Goal: Information Seeking & Learning: Learn about a topic

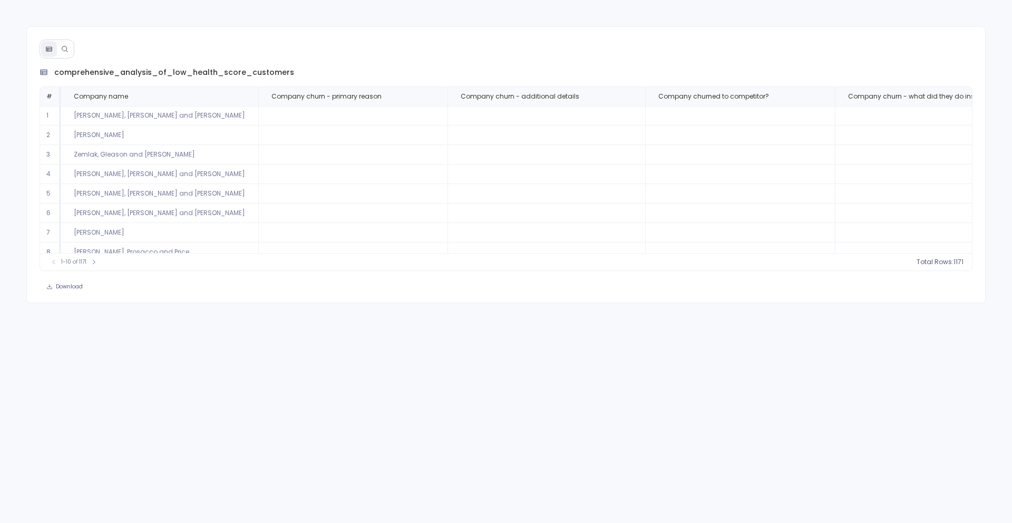
scroll to position [0, 440]
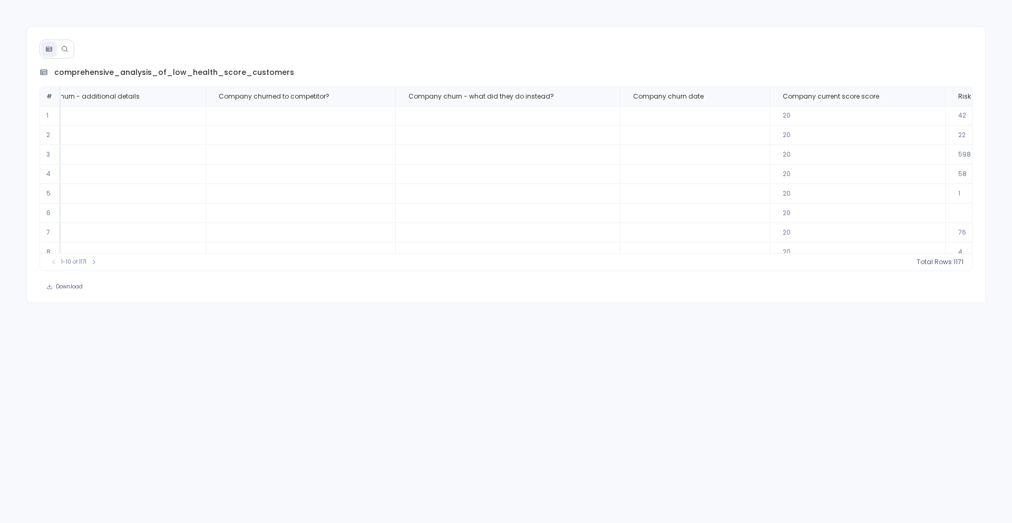
click at [62, 51] on icon at bounding box center [64, 48] width 7 height 7
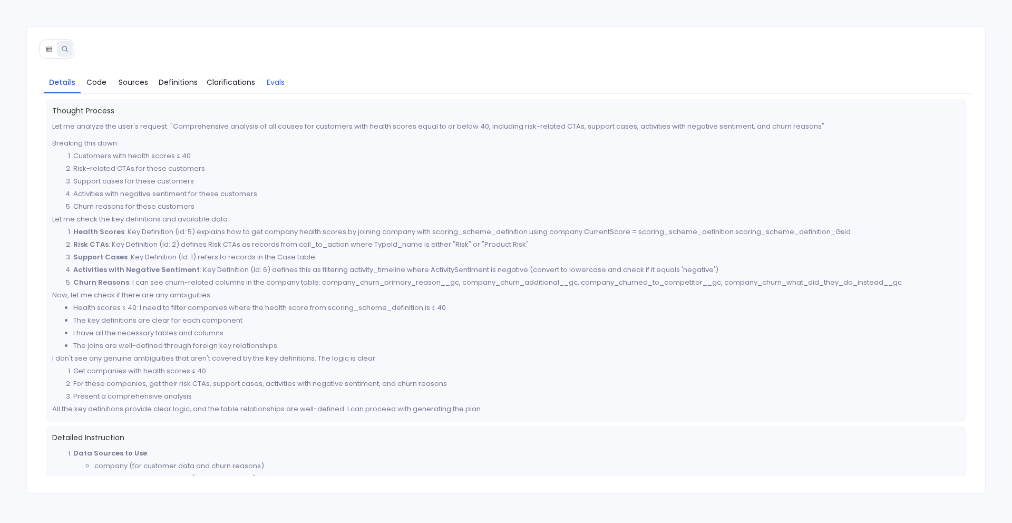
click at [271, 80] on span "Evals" at bounding box center [276, 82] width 18 height 12
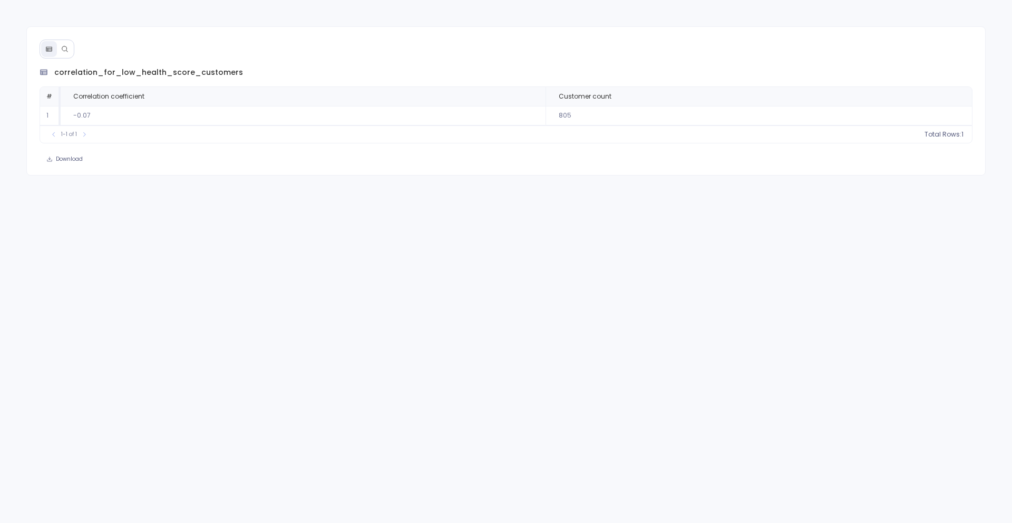
click at [67, 49] on icon at bounding box center [64, 48] width 7 height 7
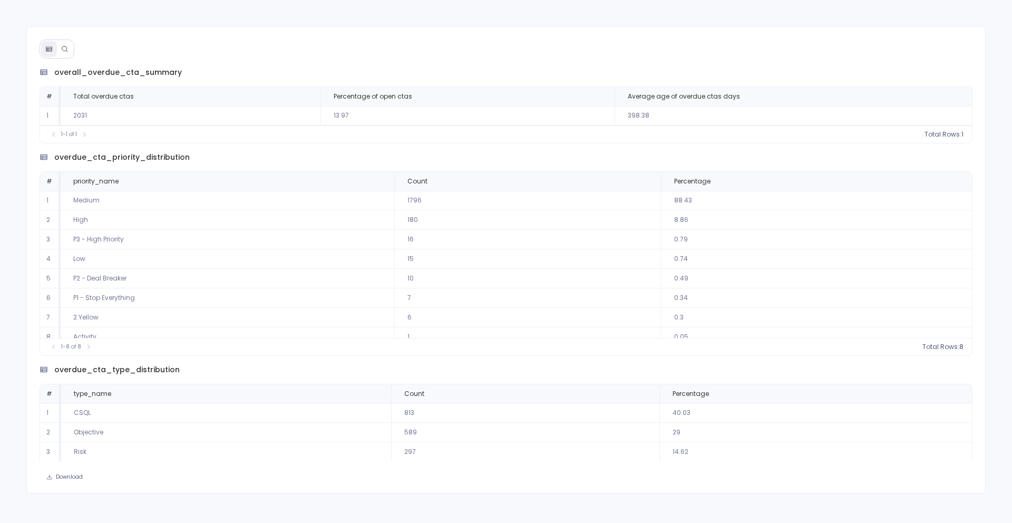
scroll to position [9, 0]
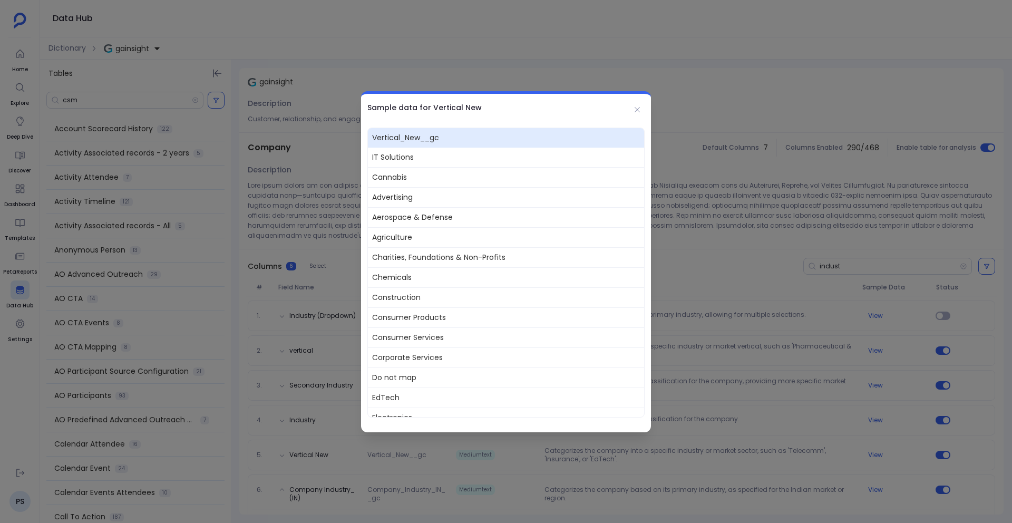
scroll to position [229, 0]
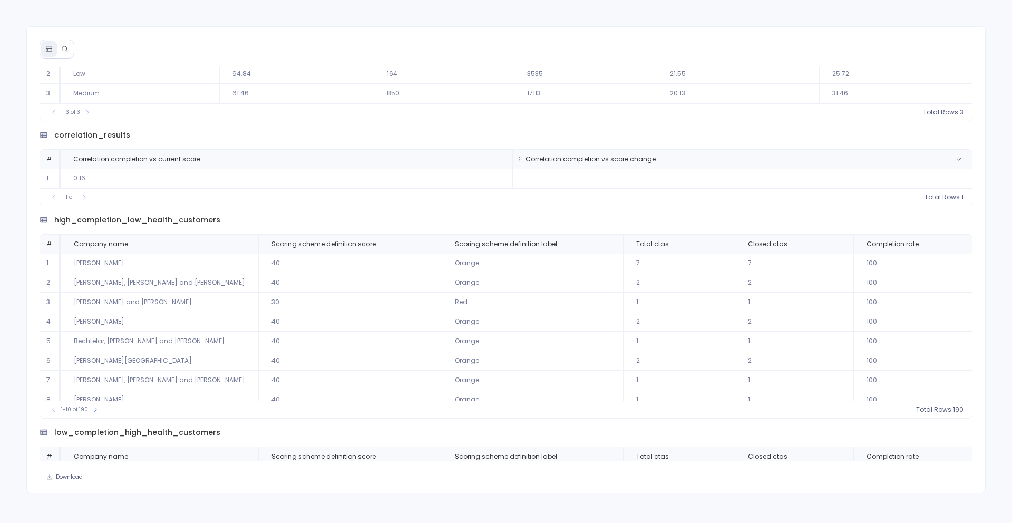
click at [373, 45] on th "Correlation completion vs score change" at bounding box center [296, 35] width 154 height 19
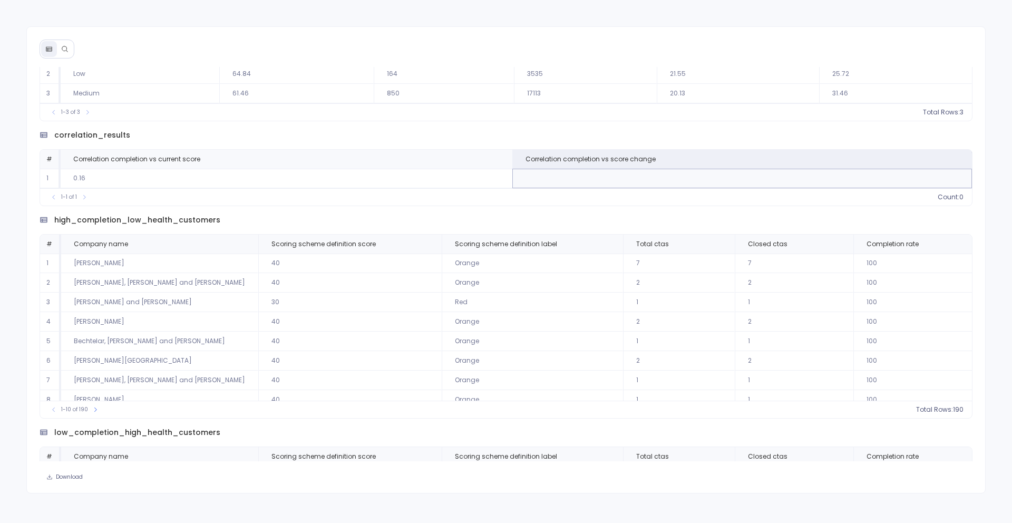
click at [433, 121] on div "1-1 of 1 count : 0" at bounding box center [506, 111] width 932 height 17
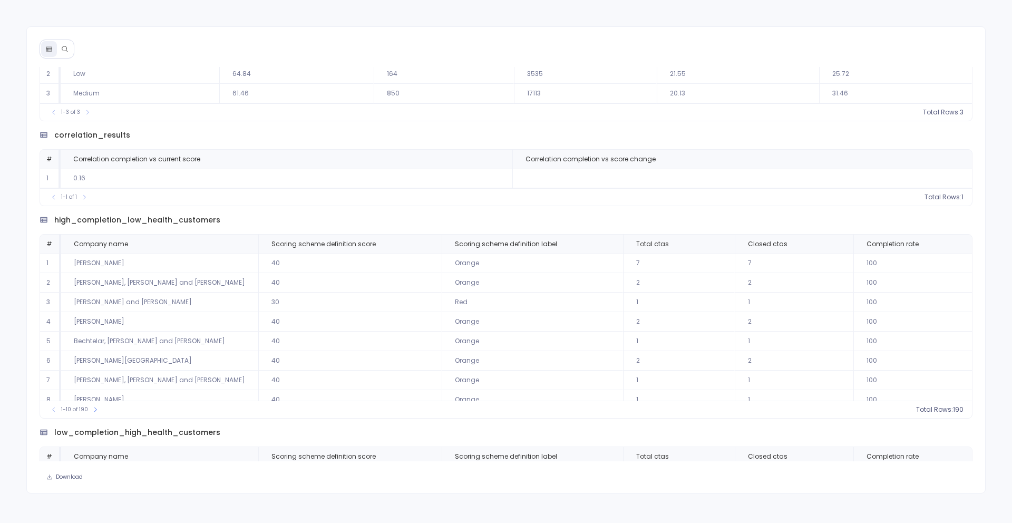
click at [684, 141] on div "high_completion_low_health_customers" at bounding box center [506, 135] width 933 height 11
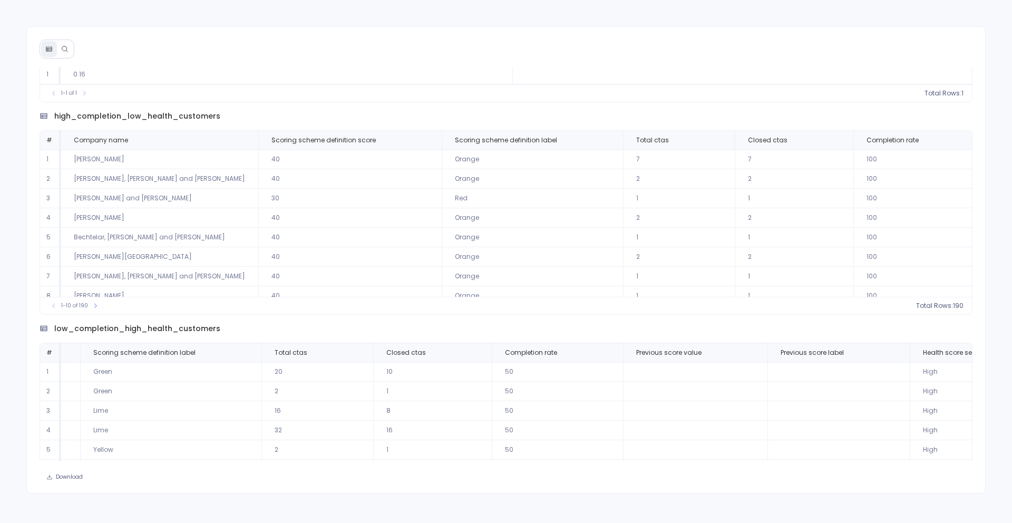
scroll to position [158, 0]
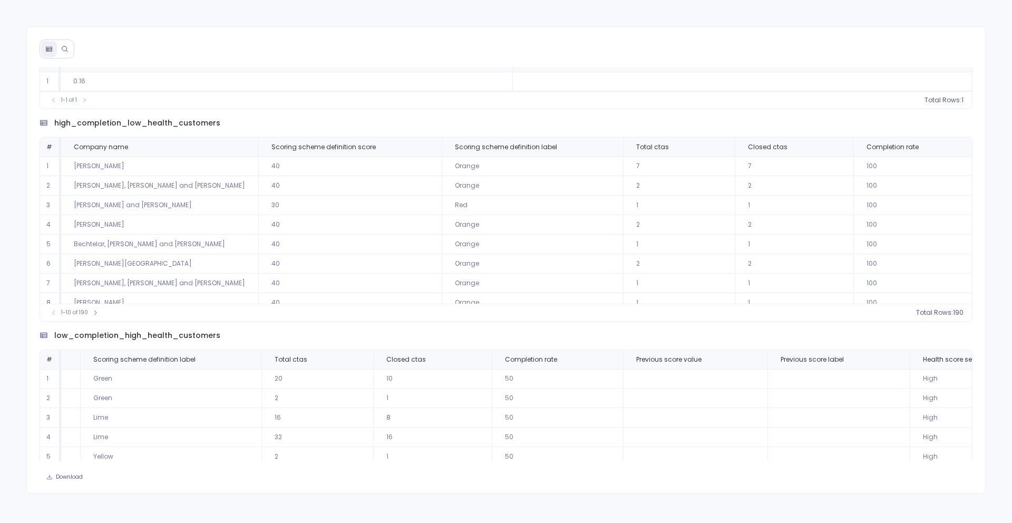
click at [442, 256] on td "Orange" at bounding box center [532, 264] width 181 height 20
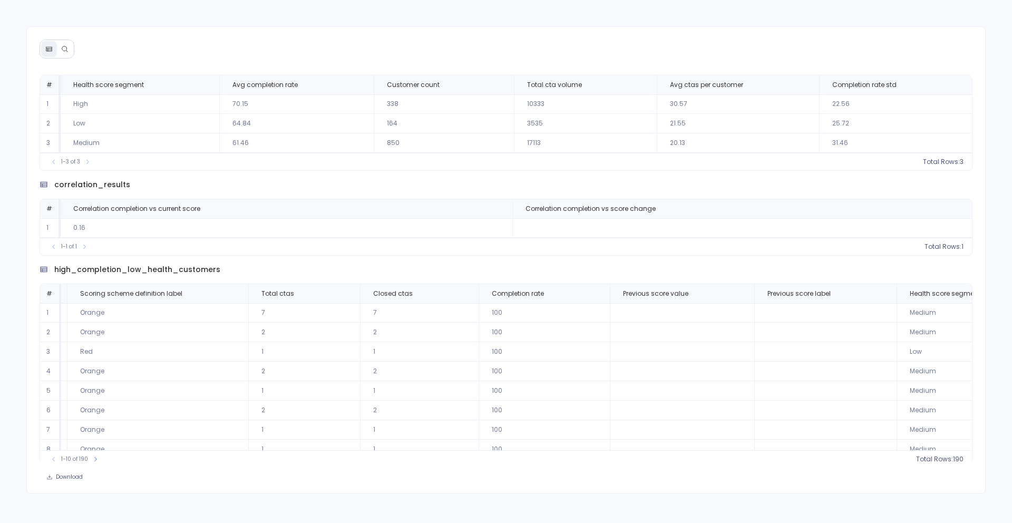
scroll to position [0, 0]
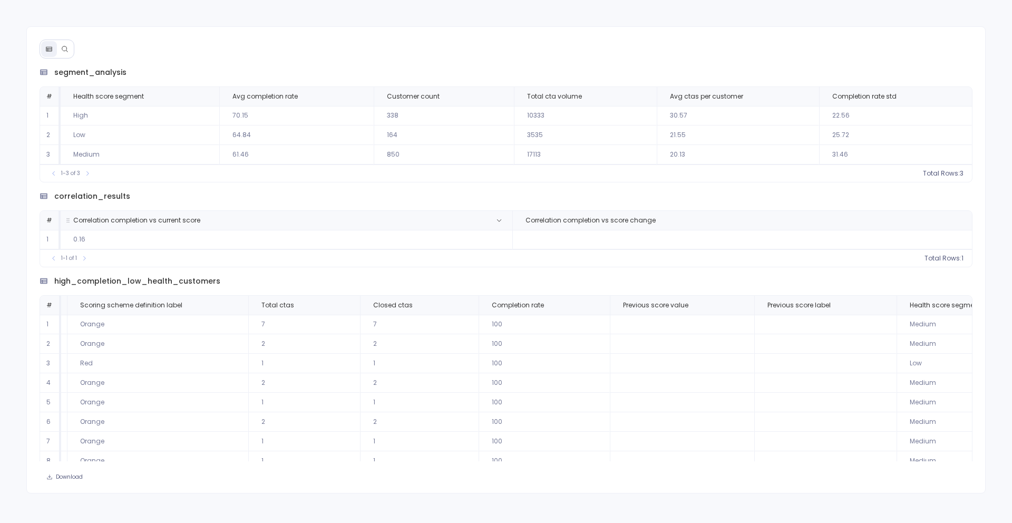
click at [220, 106] on th "Correlation completion vs current score" at bounding box center [140, 96] width 159 height 19
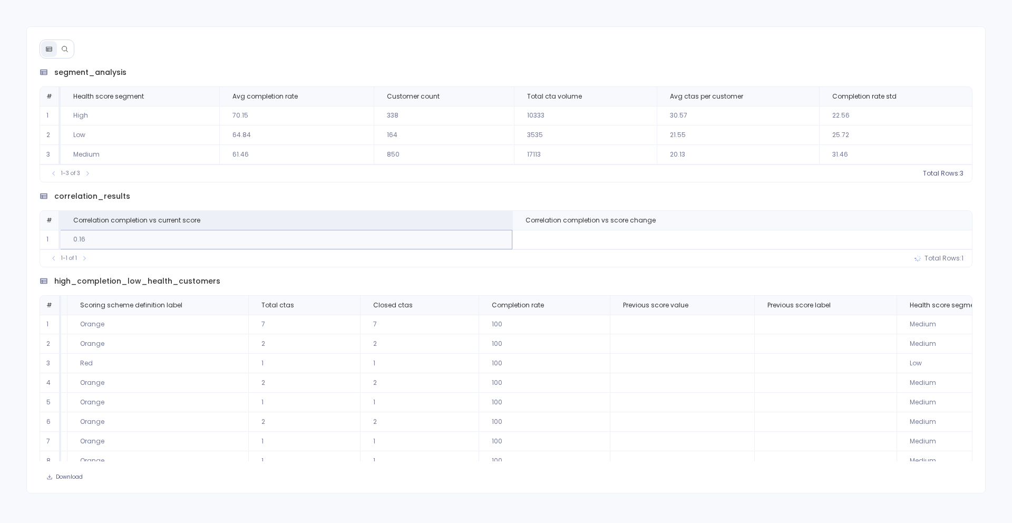
click at [360, 182] on div "correlation_results # Correlation completion vs current score Correlation compl…" at bounding box center [506, 124] width 933 height 115
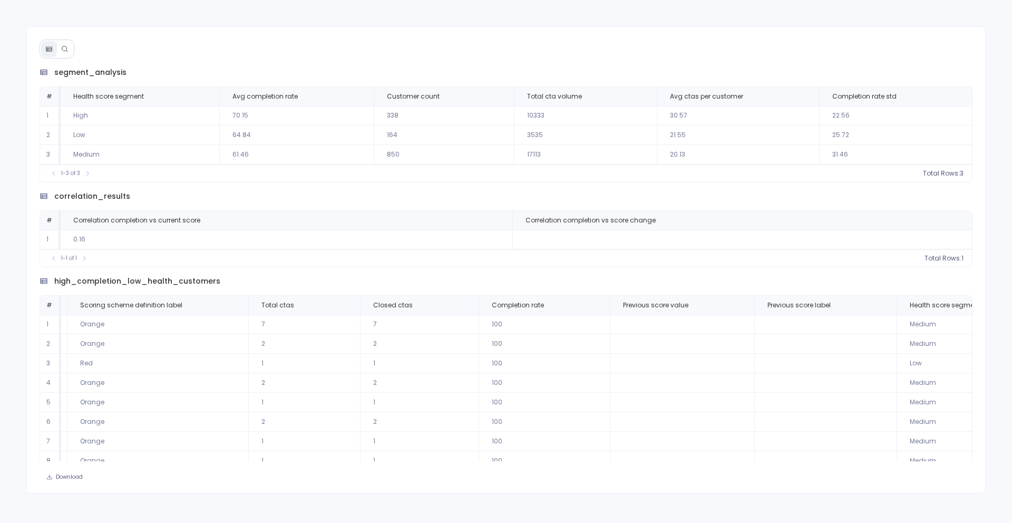
click at [612, 177] on div "1-3 of 3 Total Rows: 3" at bounding box center [506, 172] width 932 height 17
click at [213, 101] on span "Correlation completion vs current score" at bounding box center [139, 96] width 148 height 8
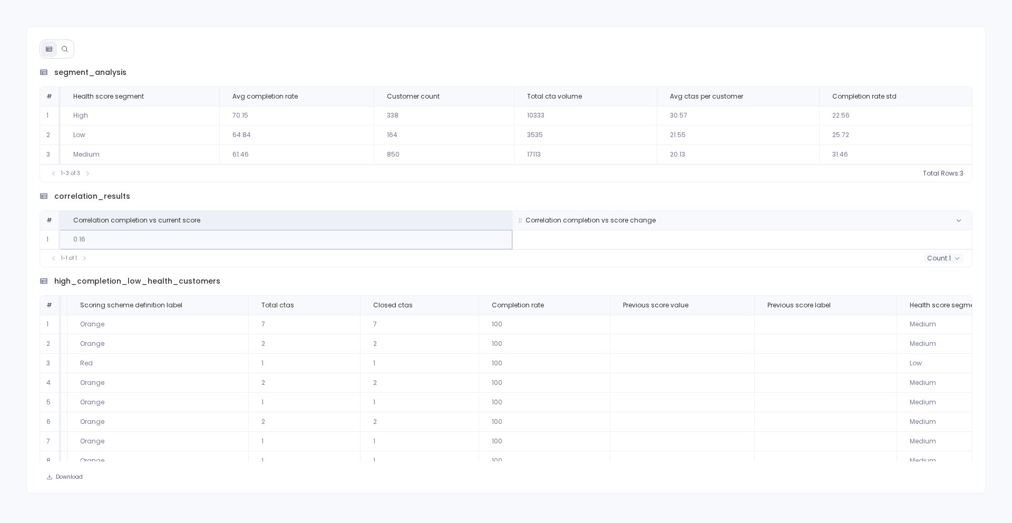
click at [298, 101] on span "Correlation completion vs score change" at bounding box center [264, 96] width 65 height 8
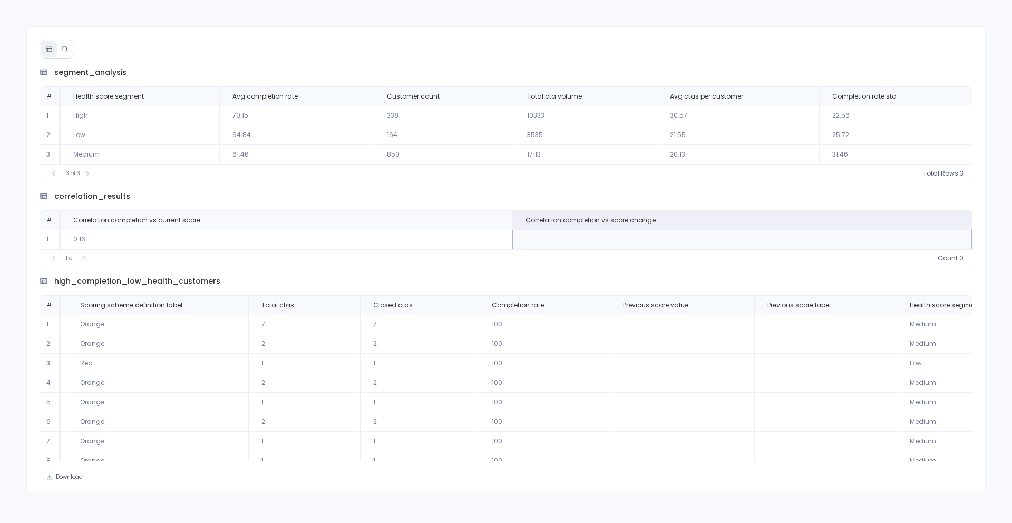
click at [220, 125] on td "0.16" at bounding box center [140, 116] width 159 height 20
click at [220, 106] on th "Correlation completion vs current score" at bounding box center [140, 96] width 159 height 19
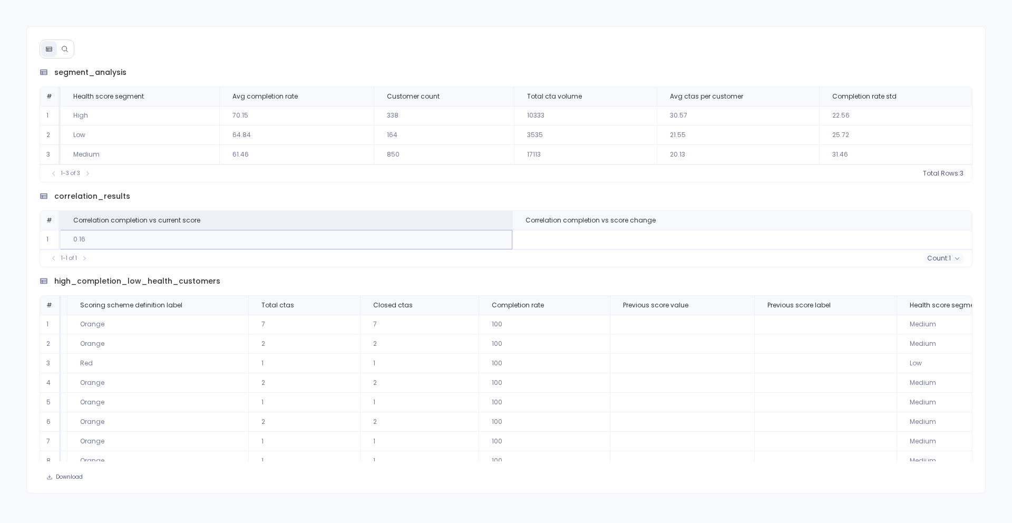
click at [451, 182] on div "1-1 of 1 count : 1" at bounding box center [506, 172] width 932 height 17
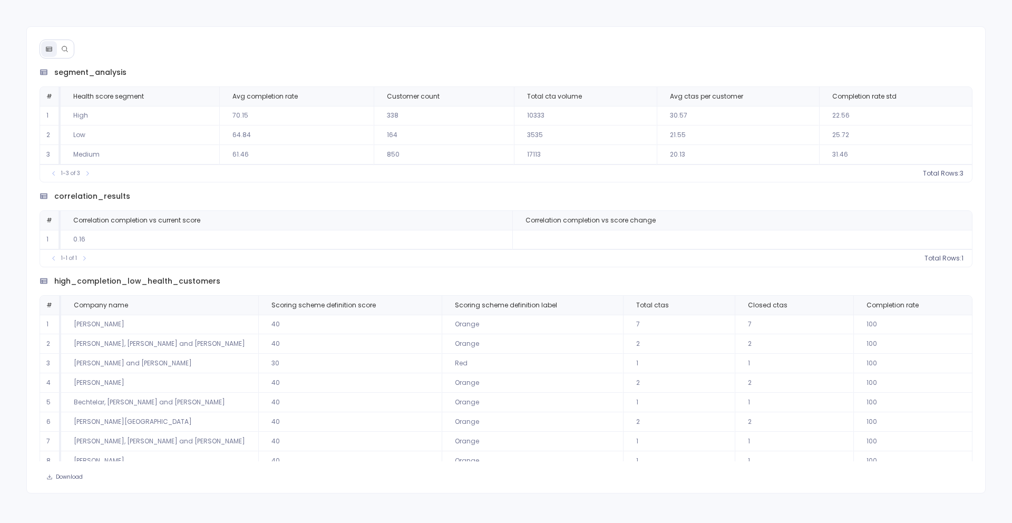
click at [82, 125] on td "0.16" at bounding box center [140, 116] width 159 height 20
copy td "0.16"
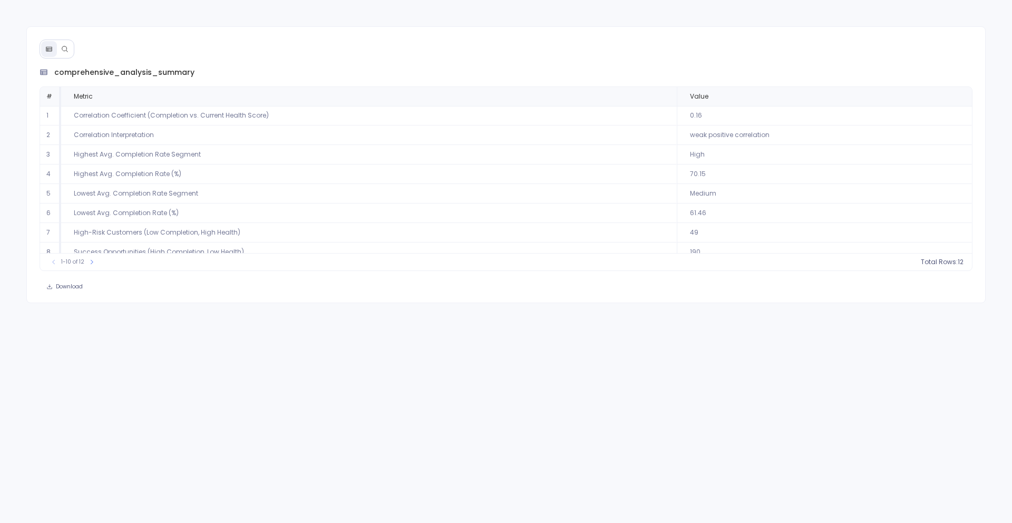
scroll to position [1, 0]
click at [276, 195] on td "Lowest Avg. Completion Rate Segment" at bounding box center [369, 193] width 616 height 20
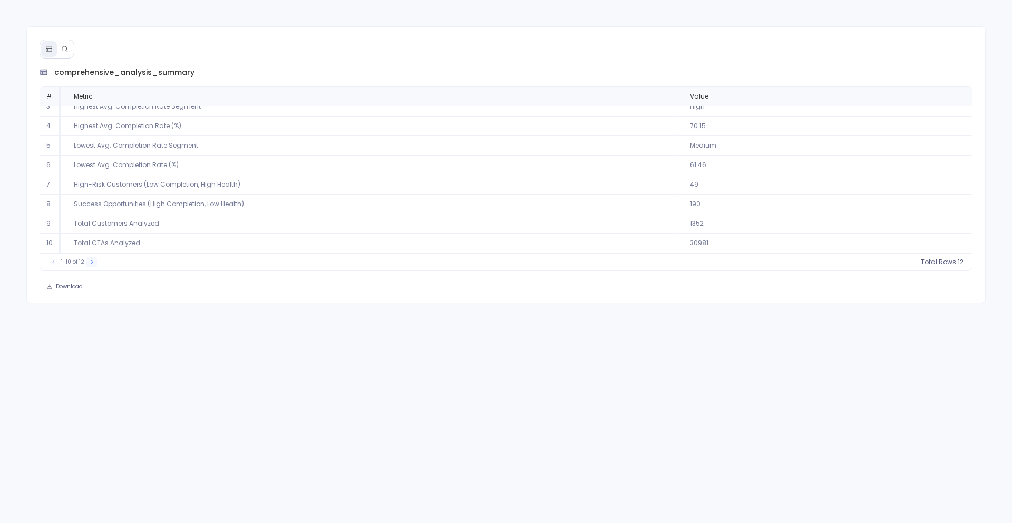
click at [93, 262] on icon at bounding box center [92, 262] width 6 height 6
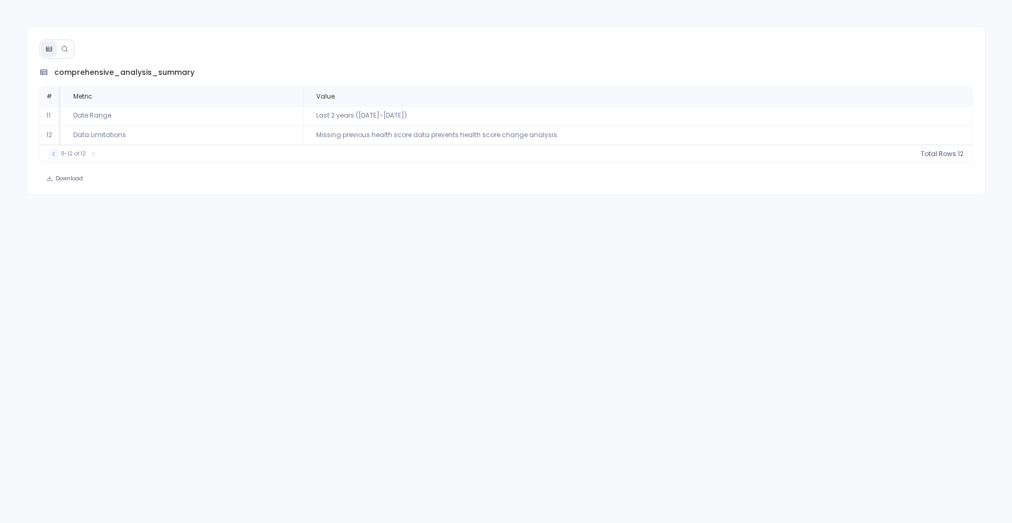
click at [56, 152] on icon at bounding box center [54, 154] width 6 height 6
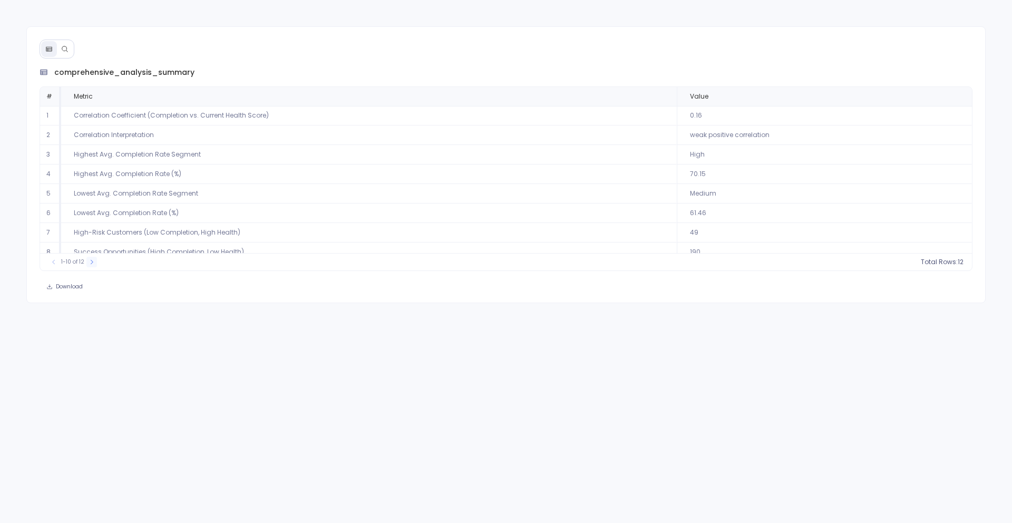
click at [93, 263] on icon at bounding box center [92, 262] width 6 height 6
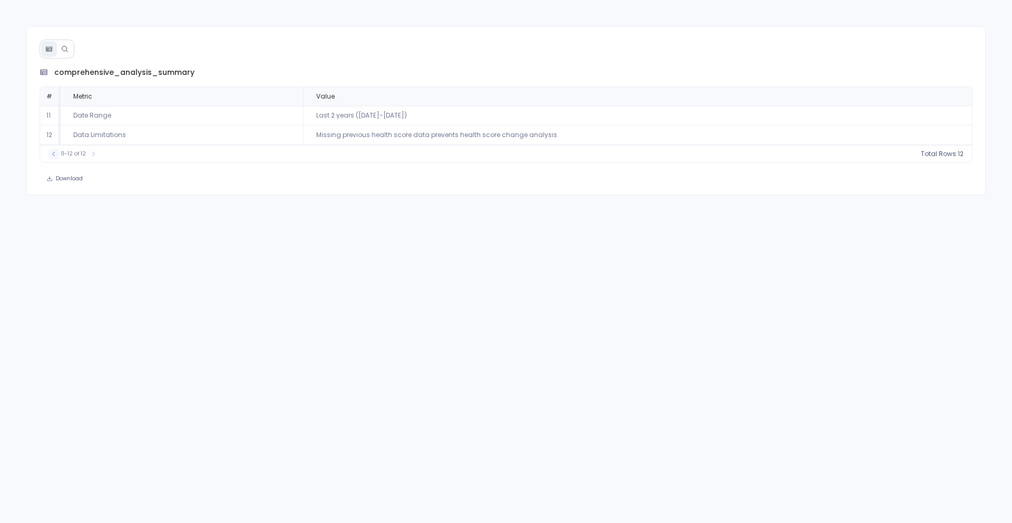
click at [50, 157] on button at bounding box center [53, 154] width 11 height 11
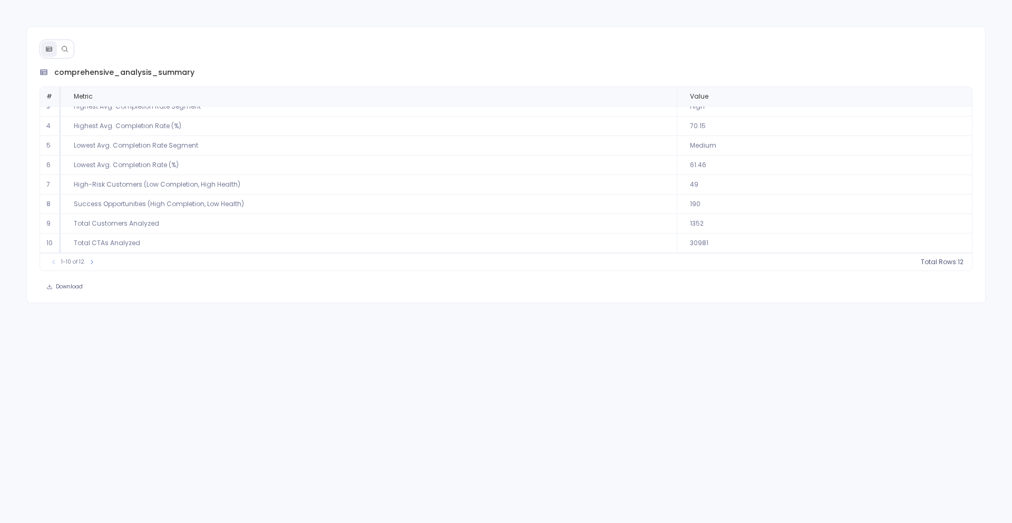
scroll to position [47, 0]
click at [65, 46] on icon at bounding box center [65, 49] width 6 height 6
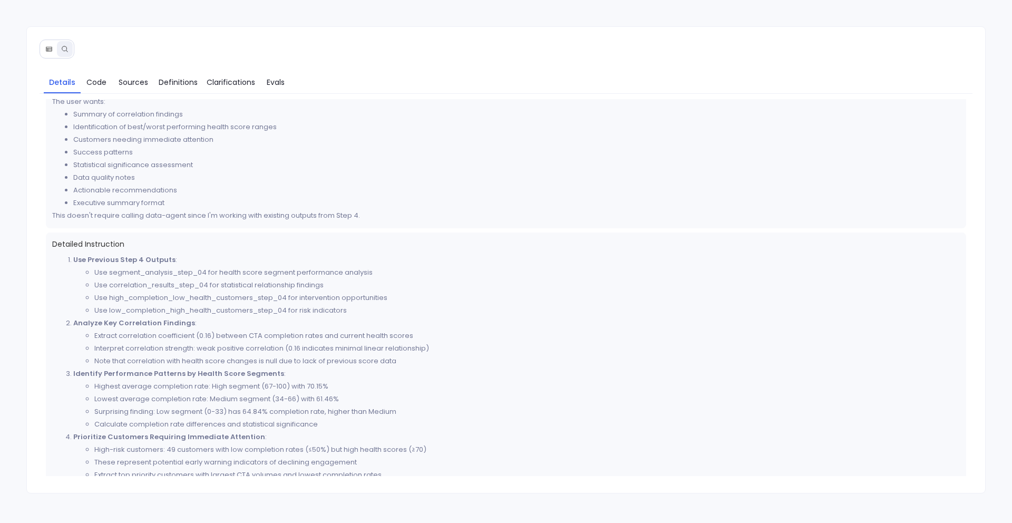
scroll to position [126, 0]
click at [251, 313] on li "Analyze Key Correlation Findings : Extract correlation coefficient (0.16) betwe…" at bounding box center [516, 338] width 887 height 51
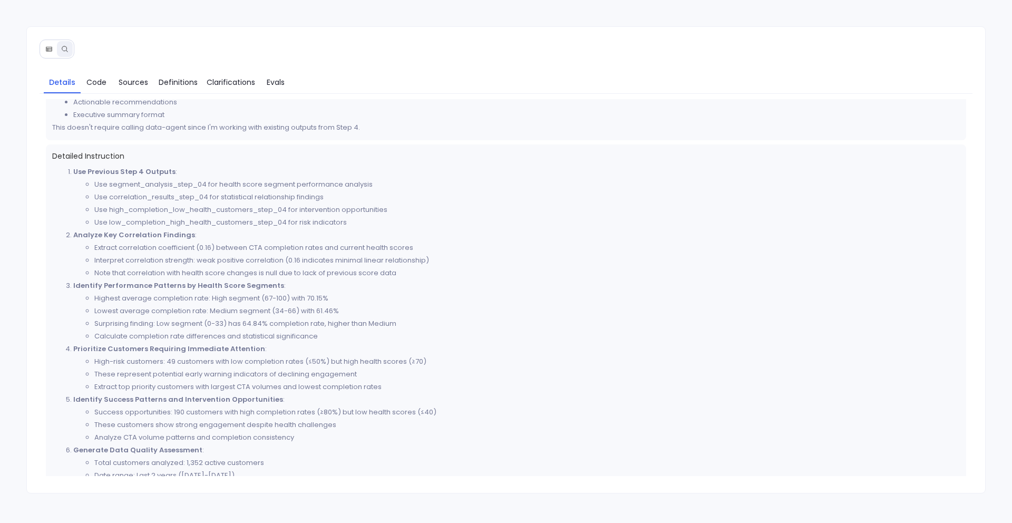
scroll to position [250, 0]
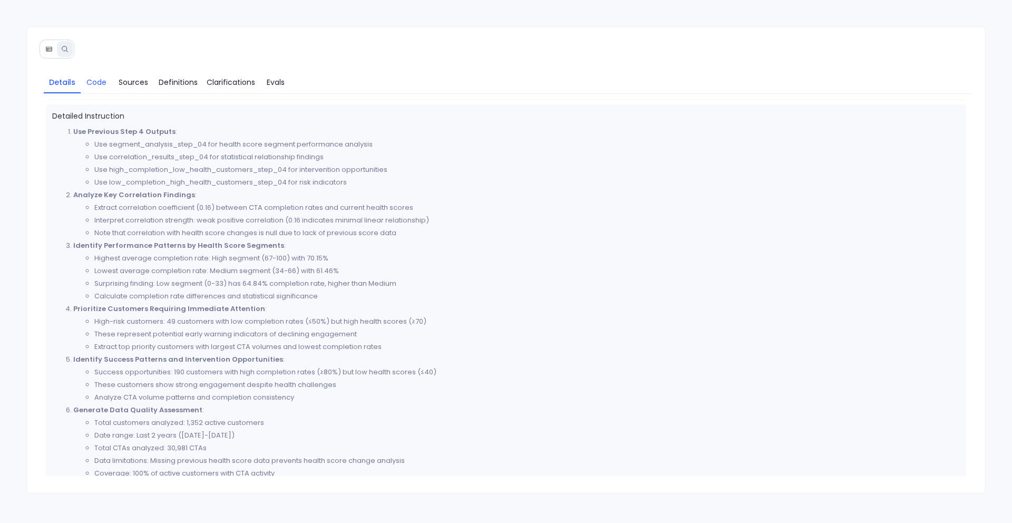
click at [99, 90] on link "Code" at bounding box center [97, 82] width 32 height 22
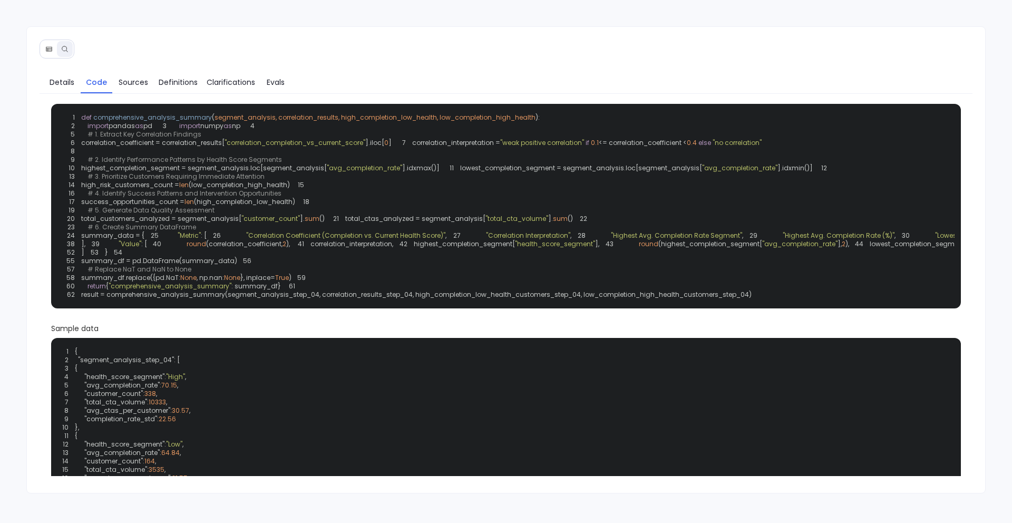
scroll to position [0, 0]
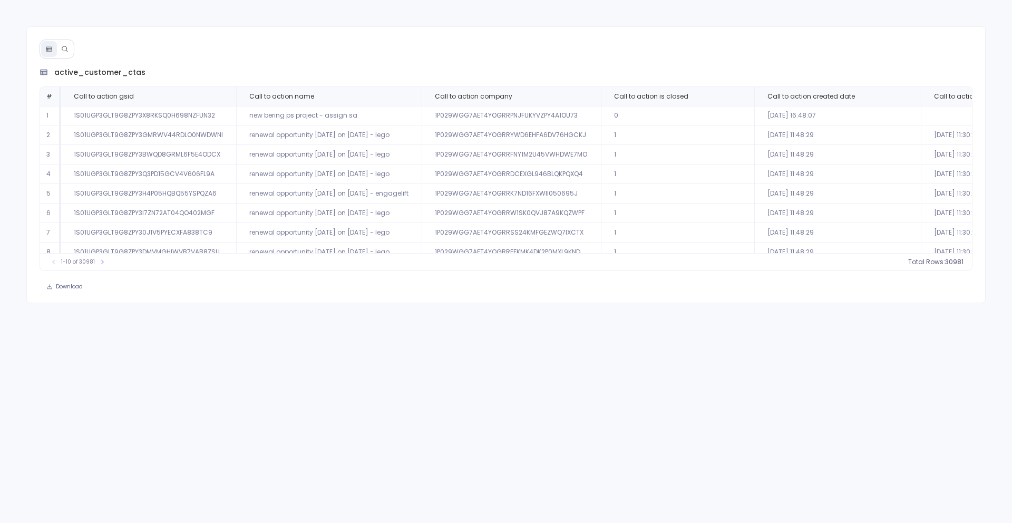
click at [67, 50] on icon at bounding box center [64, 48] width 7 height 7
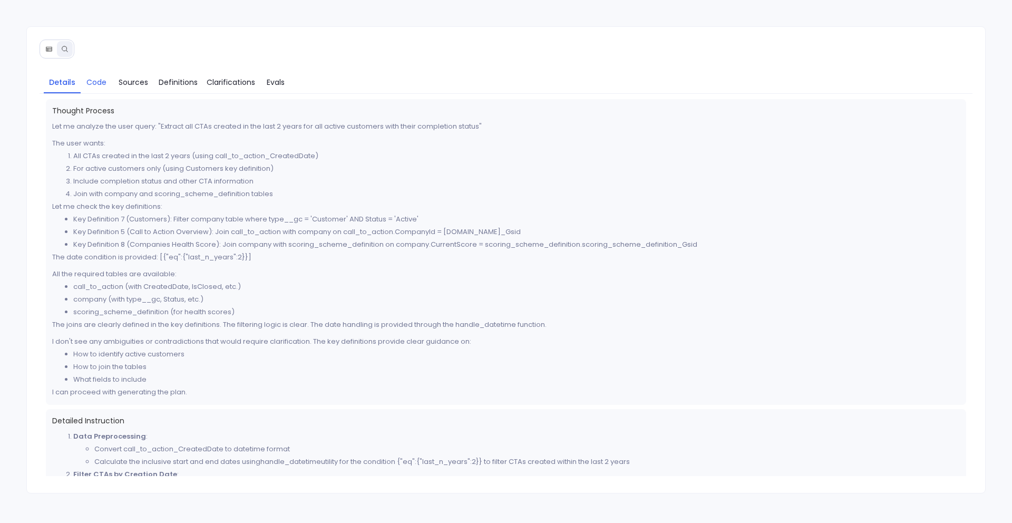
click at [89, 78] on span "Code" at bounding box center [96, 82] width 20 height 12
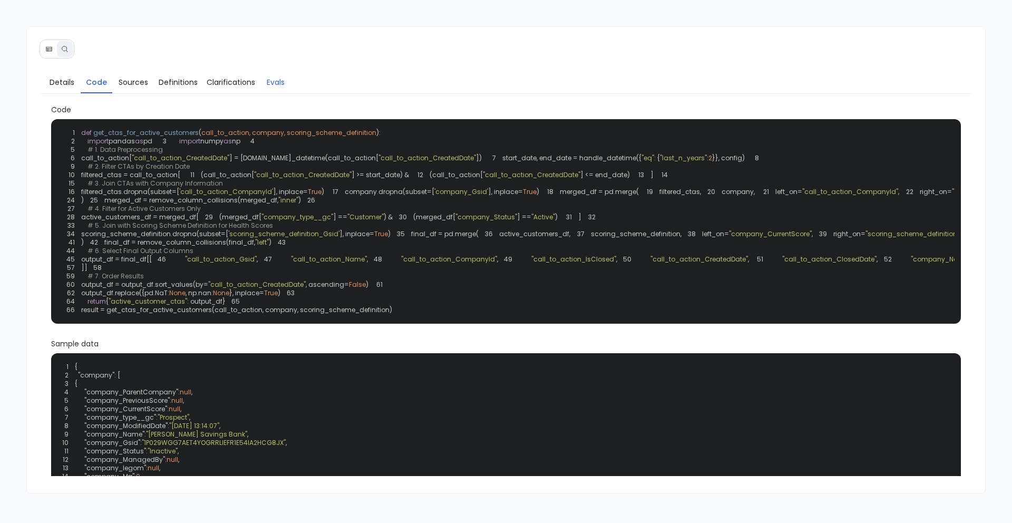
click at [262, 82] on link "Evals" at bounding box center [276, 82] width 32 height 22
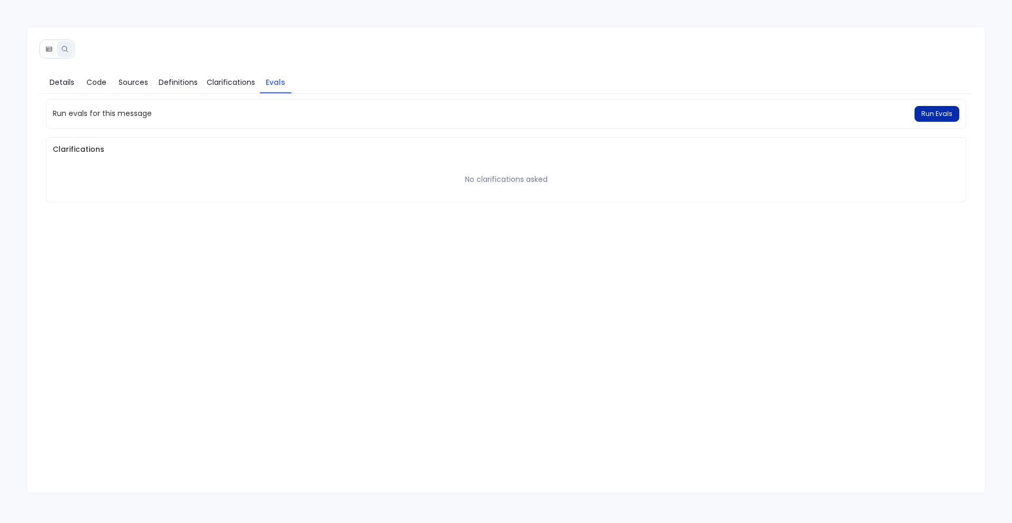
click at [936, 118] on button "Run Evals" at bounding box center [936, 114] width 45 height 16
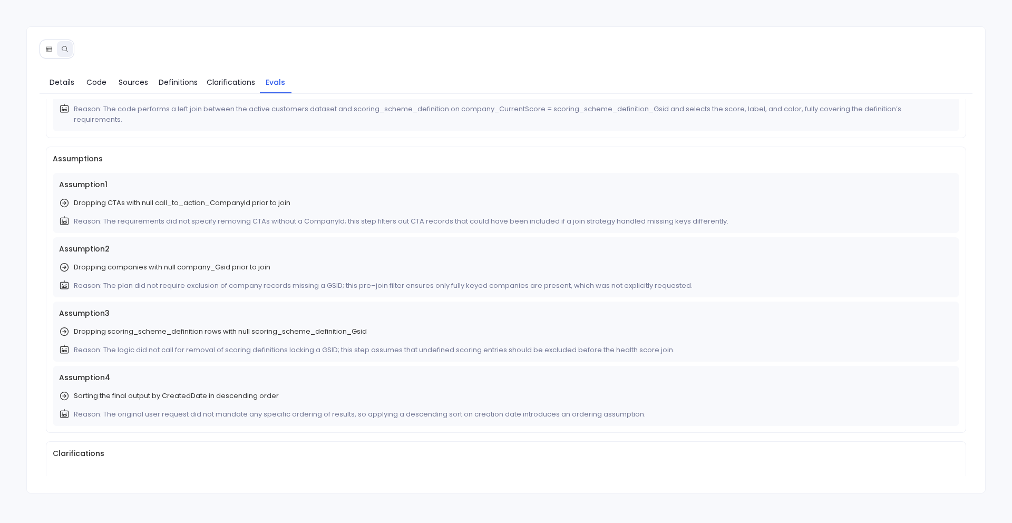
scroll to position [261, 0]
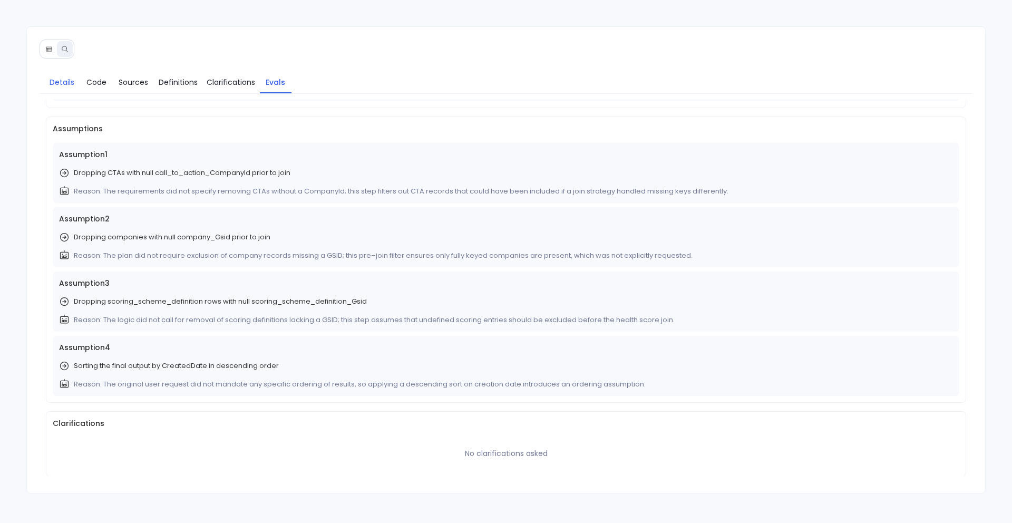
click at [51, 79] on span "Details" at bounding box center [62, 82] width 25 height 12
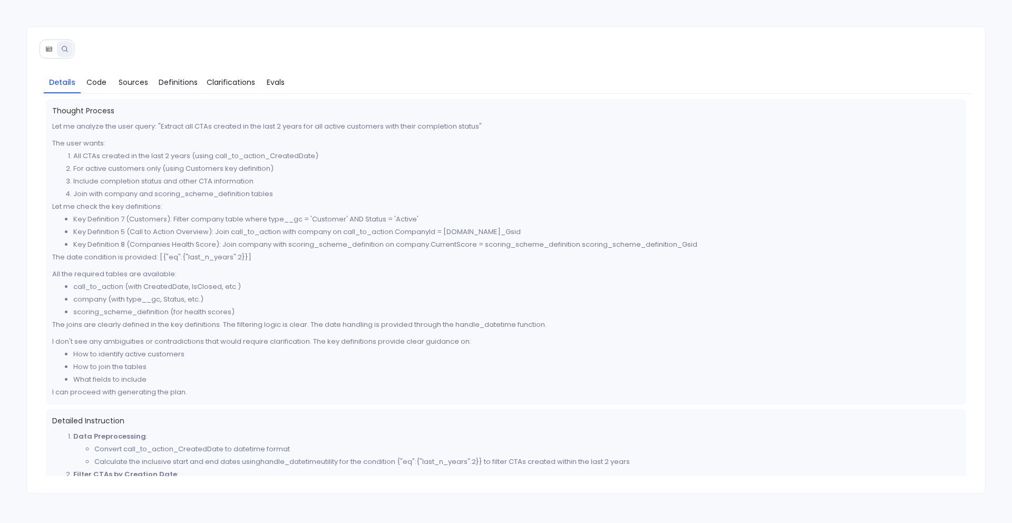
scroll to position [422, 0]
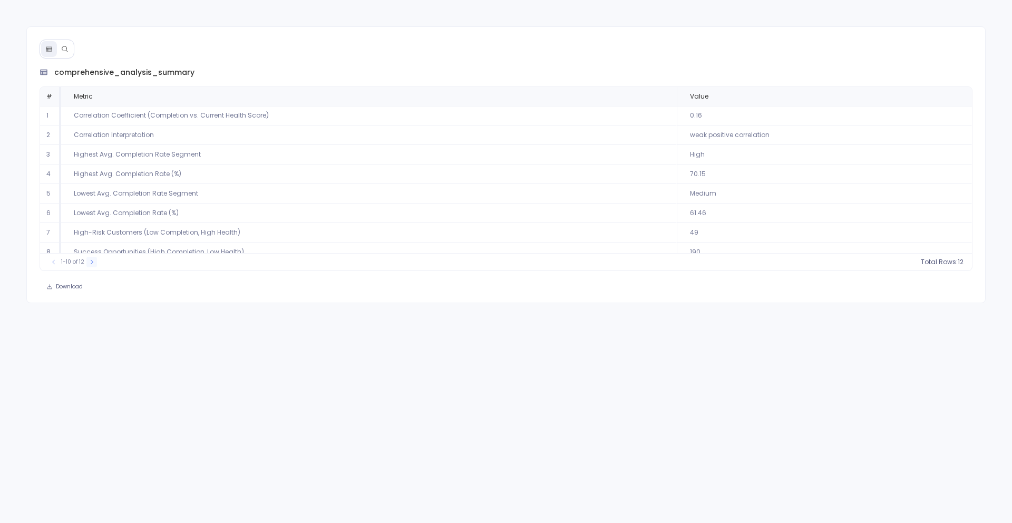
click at [93, 265] on button at bounding box center [91, 262] width 11 height 11
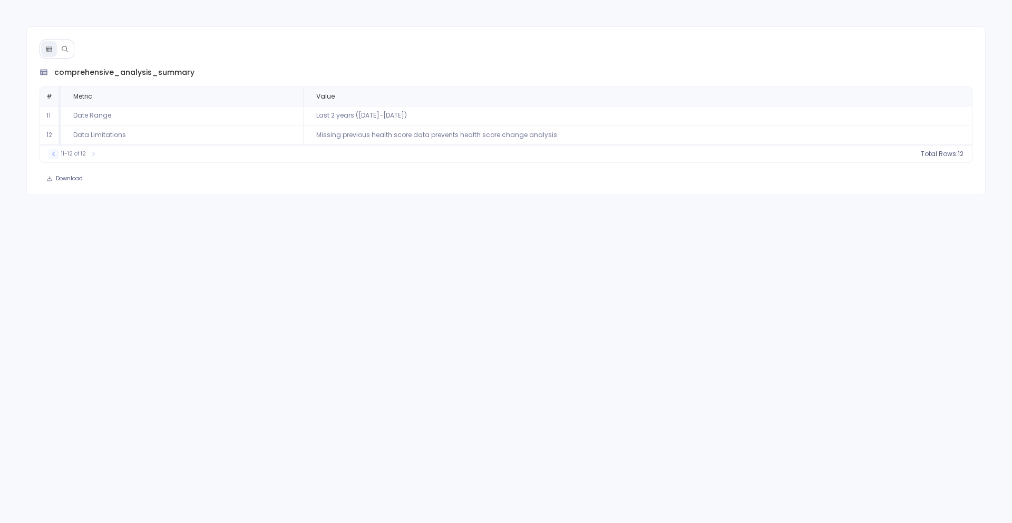
click at [52, 157] on button at bounding box center [53, 154] width 11 height 11
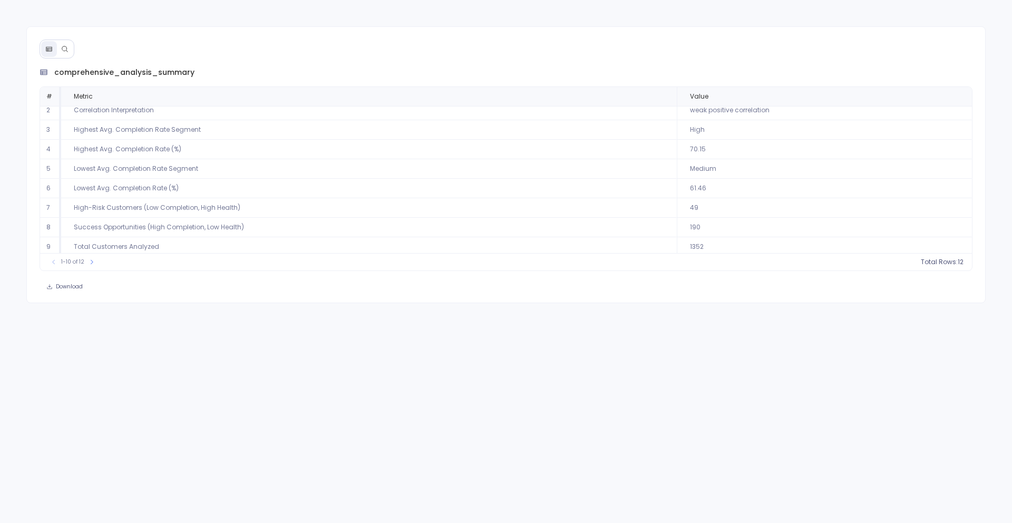
scroll to position [48, 0]
drag, startPoint x: 259, startPoint y: 178, endPoint x: 262, endPoint y: 184, distance: 6.9
click at [262, 184] on td "High-Risk Customers (Low Completion, High Health)" at bounding box center [369, 185] width 616 height 20
drag, startPoint x: 74, startPoint y: 204, endPoint x: 245, endPoint y: 212, distance: 171.0
click at [245, 212] on td "Success Opportunities (High Completion, Low Health)" at bounding box center [369, 204] width 616 height 20
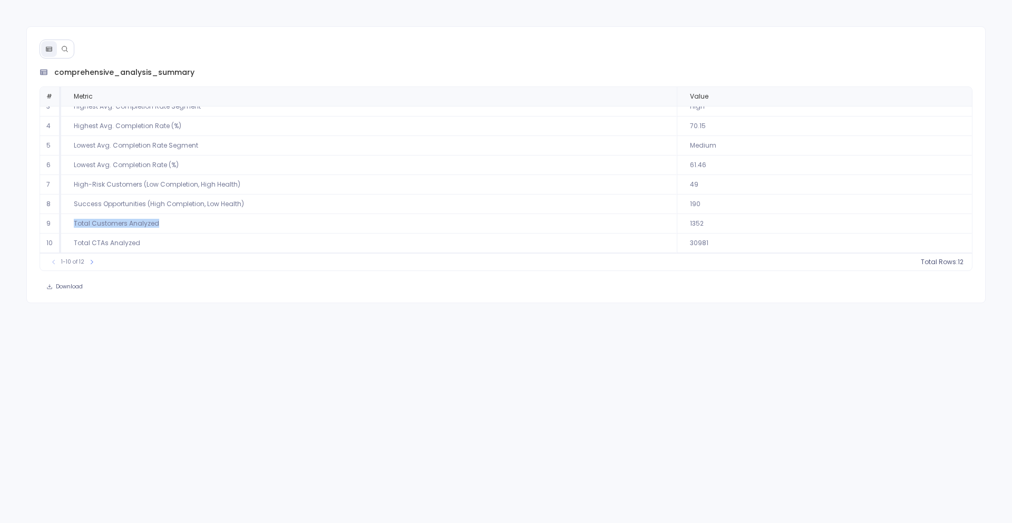
drag, startPoint x: 73, startPoint y: 225, endPoint x: 164, endPoint y: 225, distance: 90.6
click at [165, 225] on td "Total Customers Analyzed" at bounding box center [369, 224] width 616 height 20
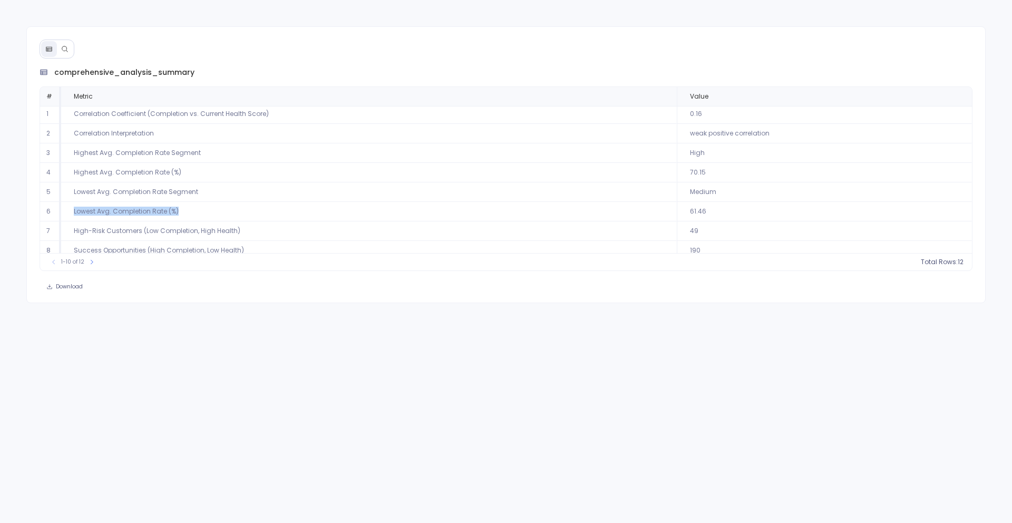
drag, startPoint x: 204, startPoint y: 208, endPoint x: 72, endPoint y: 206, distance: 131.8
click at [72, 206] on td "Lowest Avg. Completion Rate (%)" at bounding box center [369, 212] width 616 height 20
drag, startPoint x: 202, startPoint y: 195, endPoint x: 73, endPoint y: 195, distance: 129.1
click at [73, 195] on td "Lowest Avg. Completion Rate Segment" at bounding box center [369, 192] width 616 height 20
click at [216, 218] on td "Lowest Avg. Completion Rate (%)" at bounding box center [369, 212] width 616 height 20
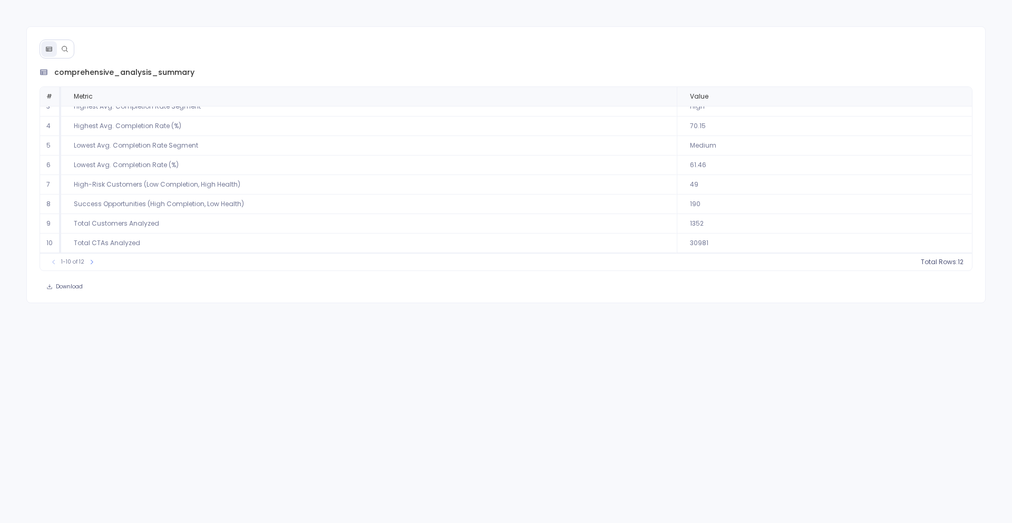
scroll to position [0, 0]
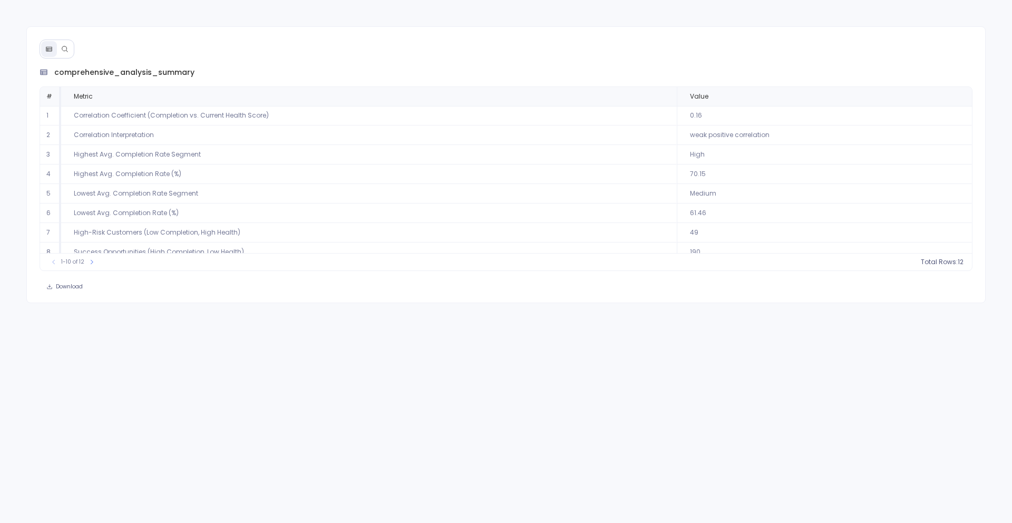
click at [69, 48] on button at bounding box center [65, 49] width 16 height 16
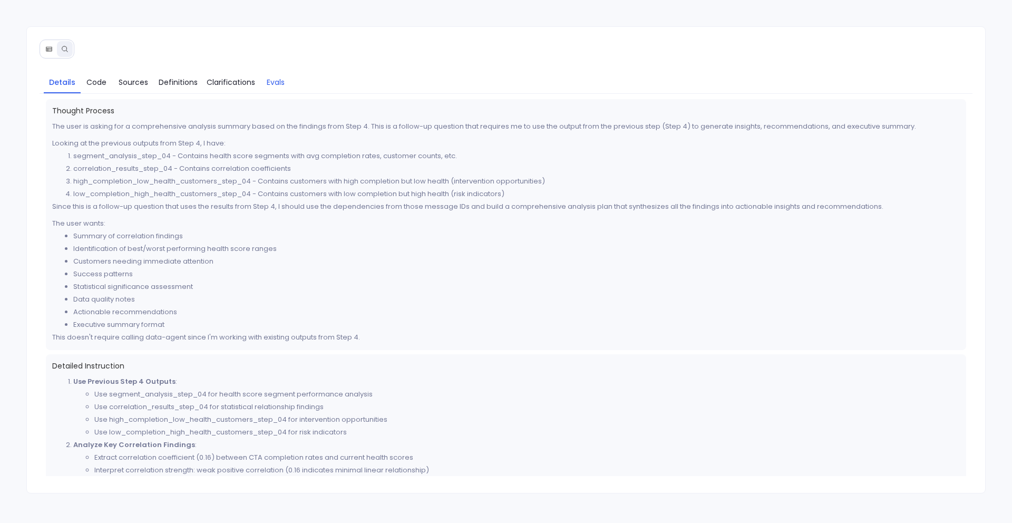
click at [276, 84] on span "Evals" at bounding box center [276, 82] width 18 height 12
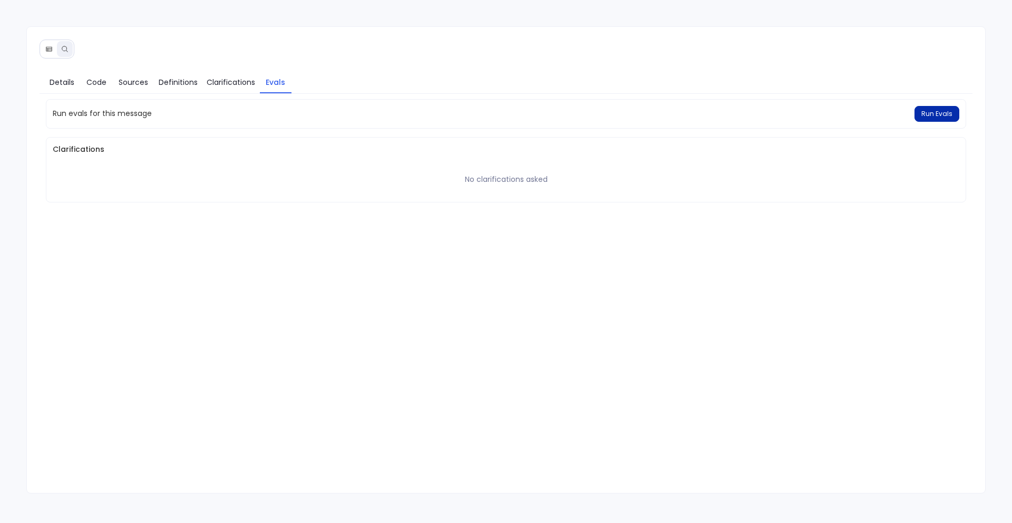
click at [938, 120] on button "Run Evals" at bounding box center [936, 114] width 45 height 16
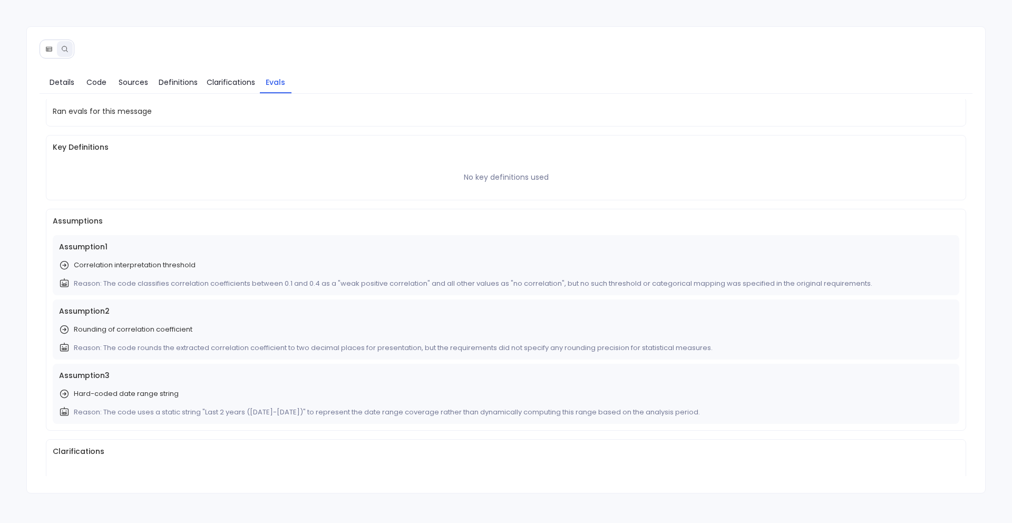
scroll to position [30, 0]
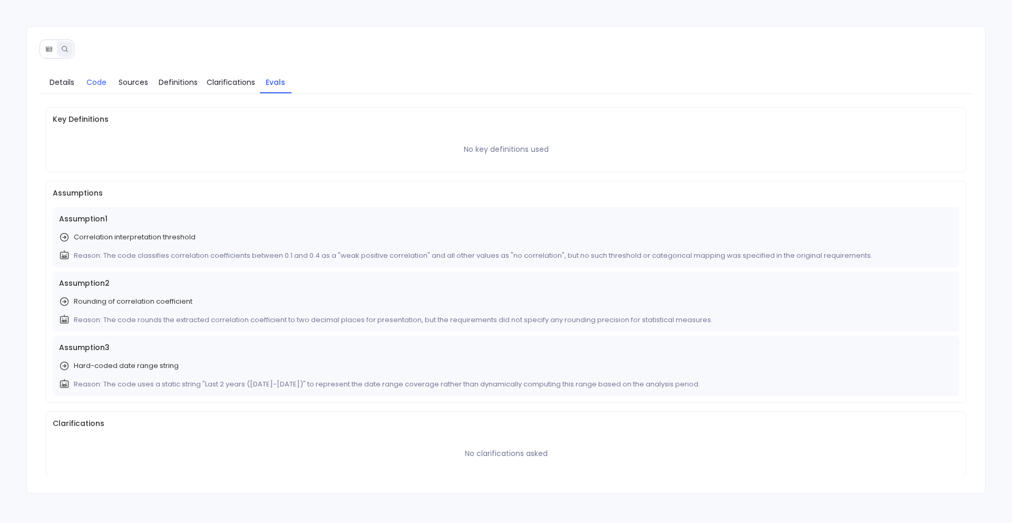
click at [106, 81] on span "Code" at bounding box center [96, 82] width 21 height 12
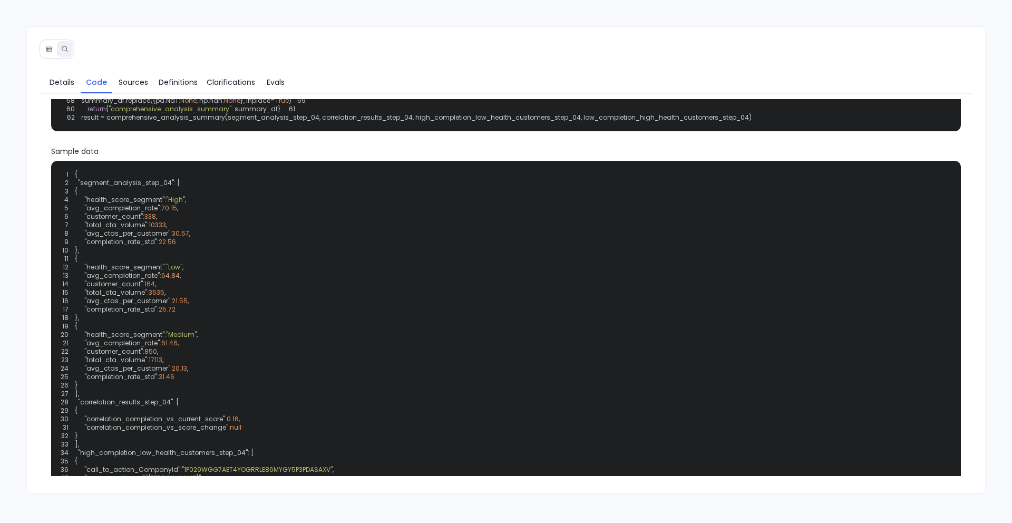
scroll to position [188, 0]
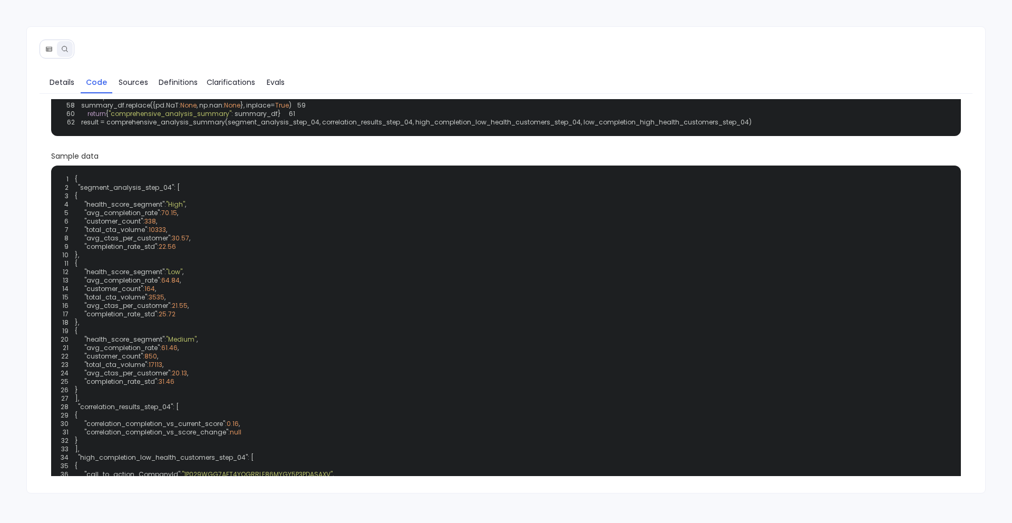
drag, startPoint x: 143, startPoint y: 141, endPoint x: 143, endPoint y: 148, distance: 6.9
click at [143, 130] on div "1 def comprehensive_analysis_summary ( segment_analysis, correlation_results, h…" at bounding box center [506, 34] width 898 height 192
click at [239, 130] on div "1 def comprehensive_analysis_summary ( segment_analysis, correlation_results, h…" at bounding box center [506, 34] width 898 height 192
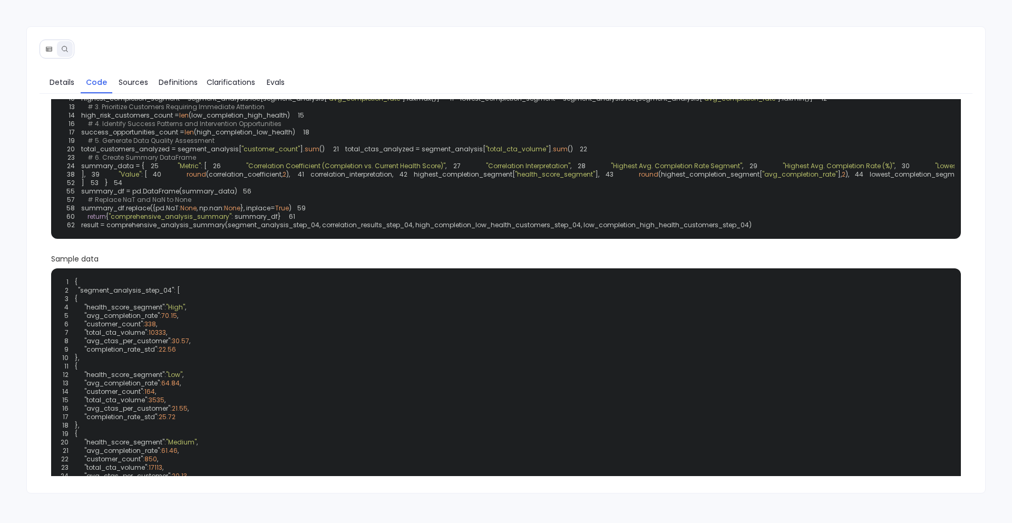
scroll to position [0, 0]
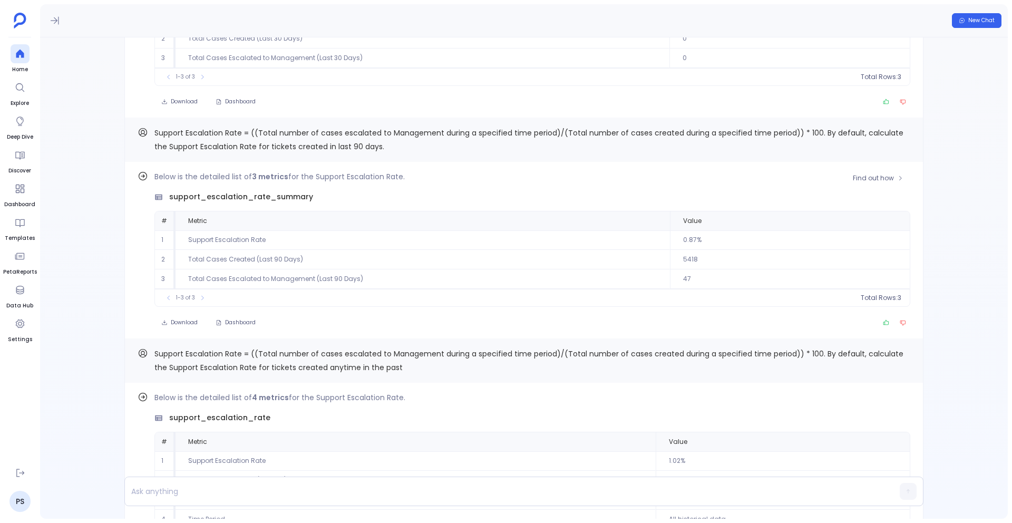
scroll to position [-328, 0]
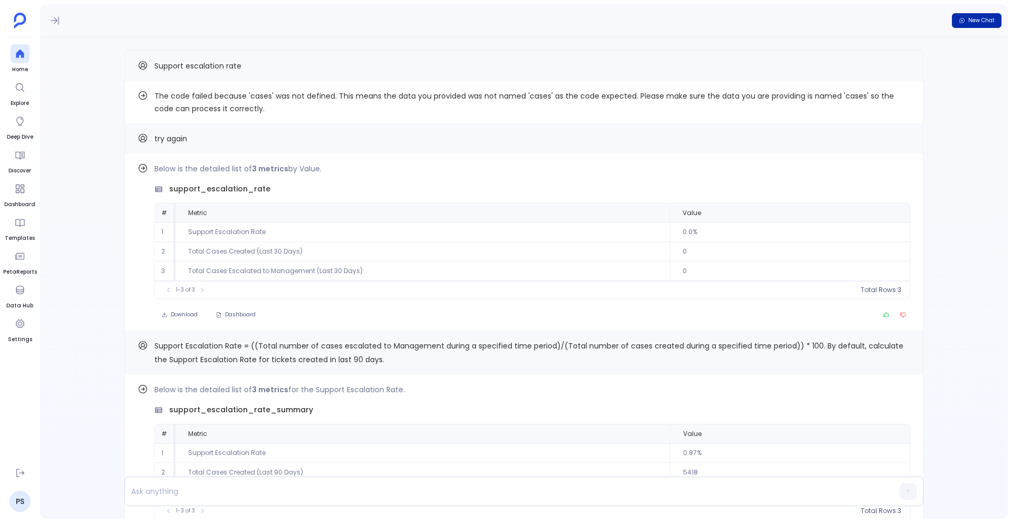
click at [960, 22] on icon "button" at bounding box center [962, 20] width 5 height 5
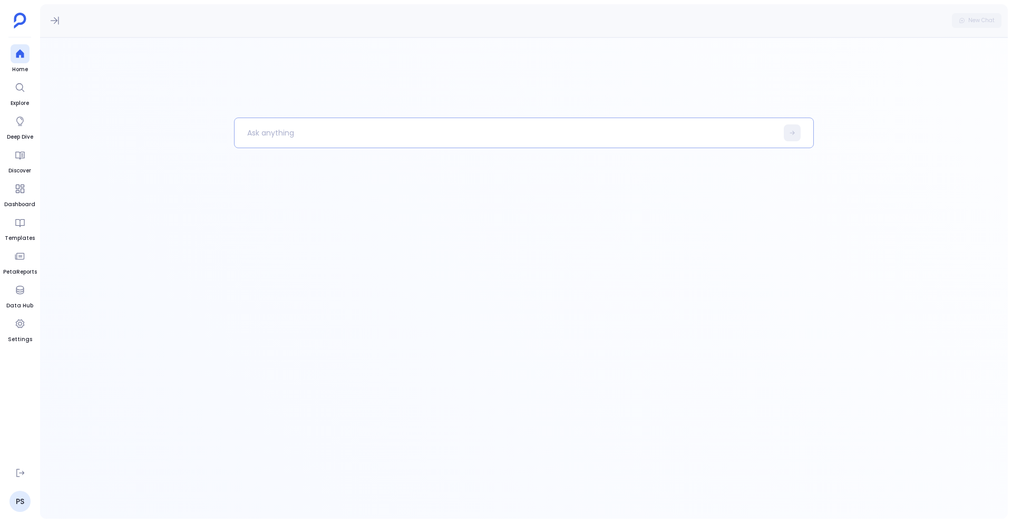
click at [695, 128] on p at bounding box center [506, 132] width 543 height 27
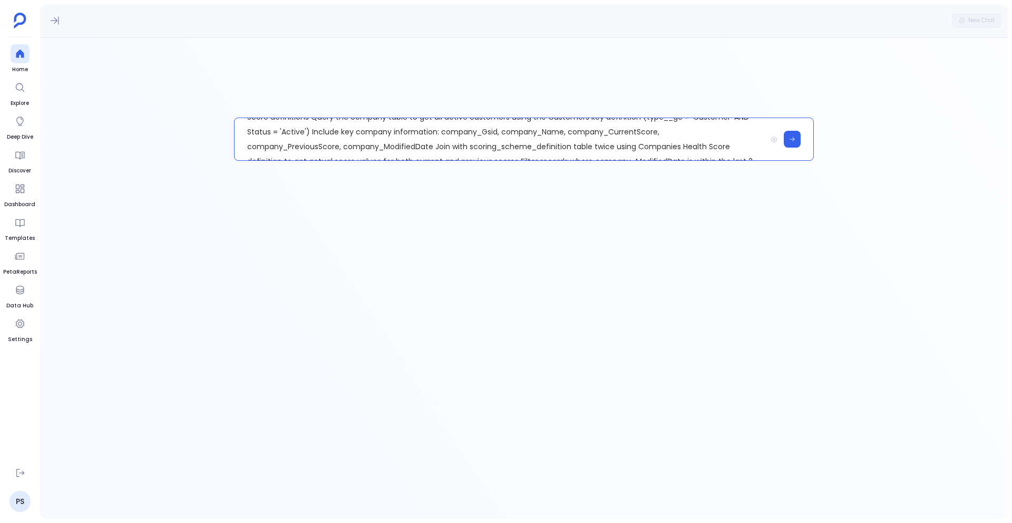
scroll to position [74, 0]
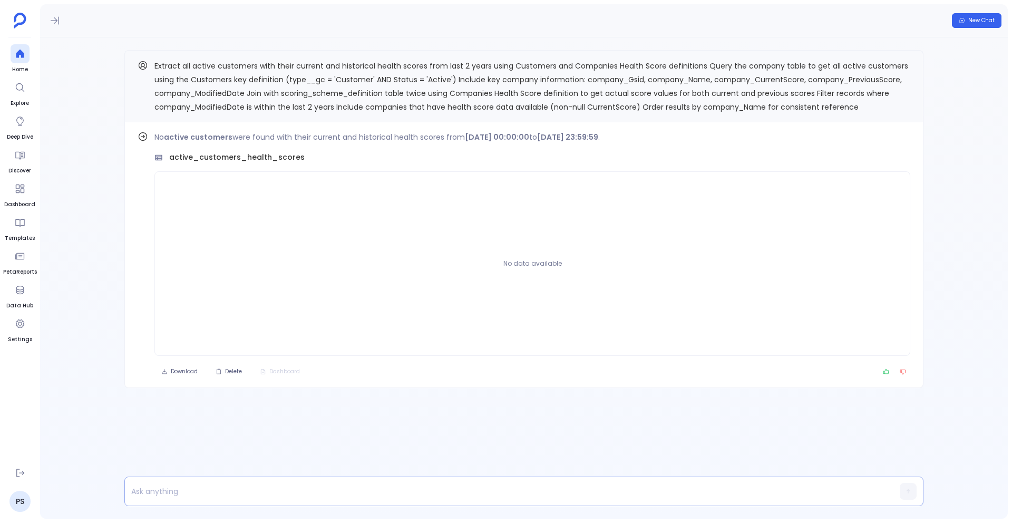
click at [229, 489] on p at bounding box center [503, 491] width 757 height 15
